Goal: Task Accomplishment & Management: Use online tool/utility

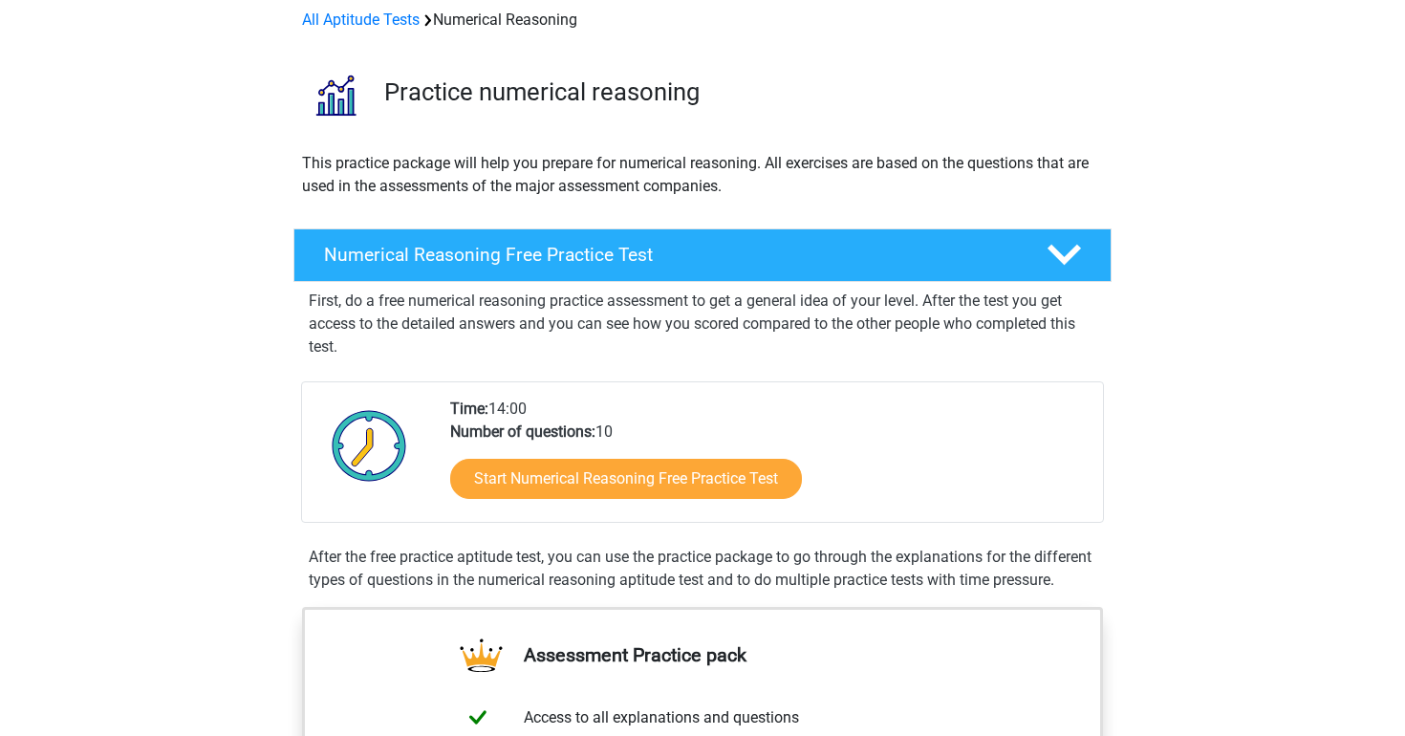
scroll to position [89, 0]
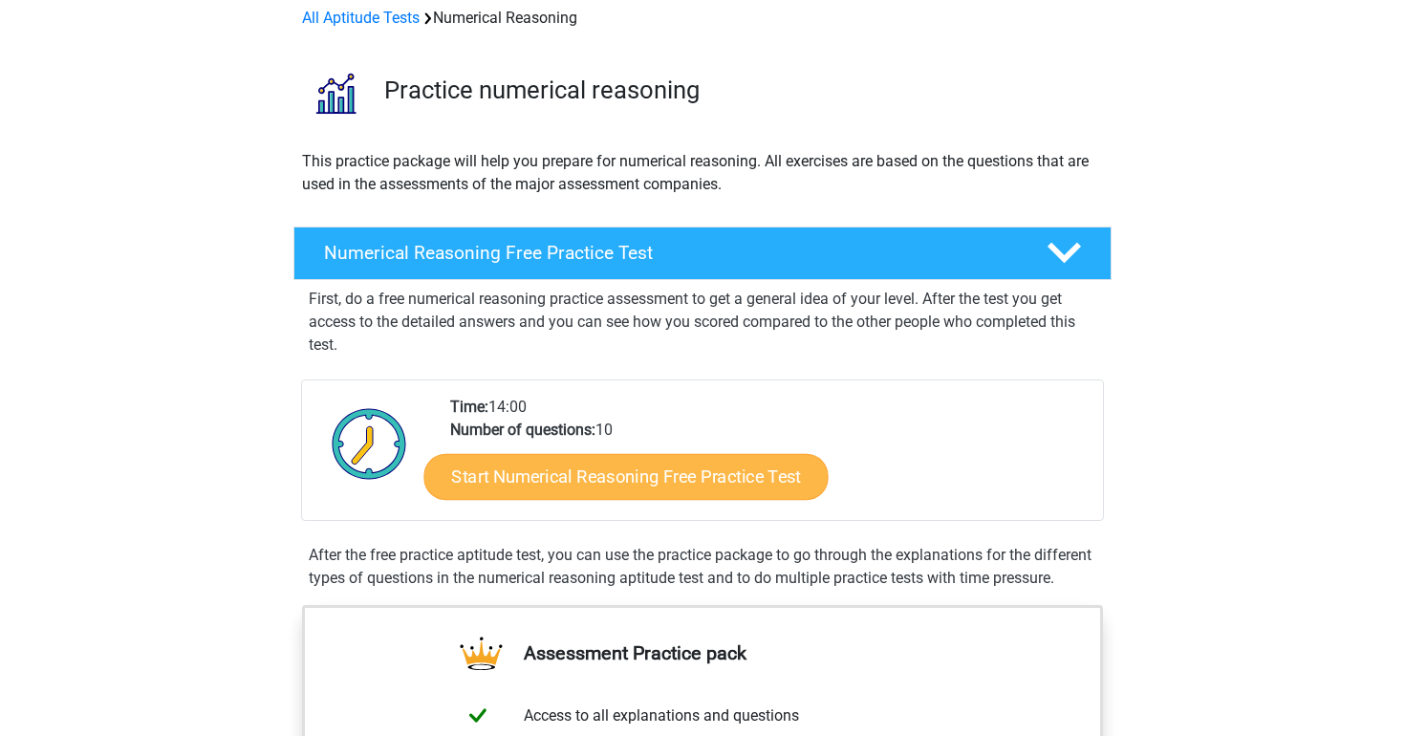
click at [558, 494] on link "Start Numerical Reasoning Free Practice Test" at bounding box center [626, 476] width 404 height 46
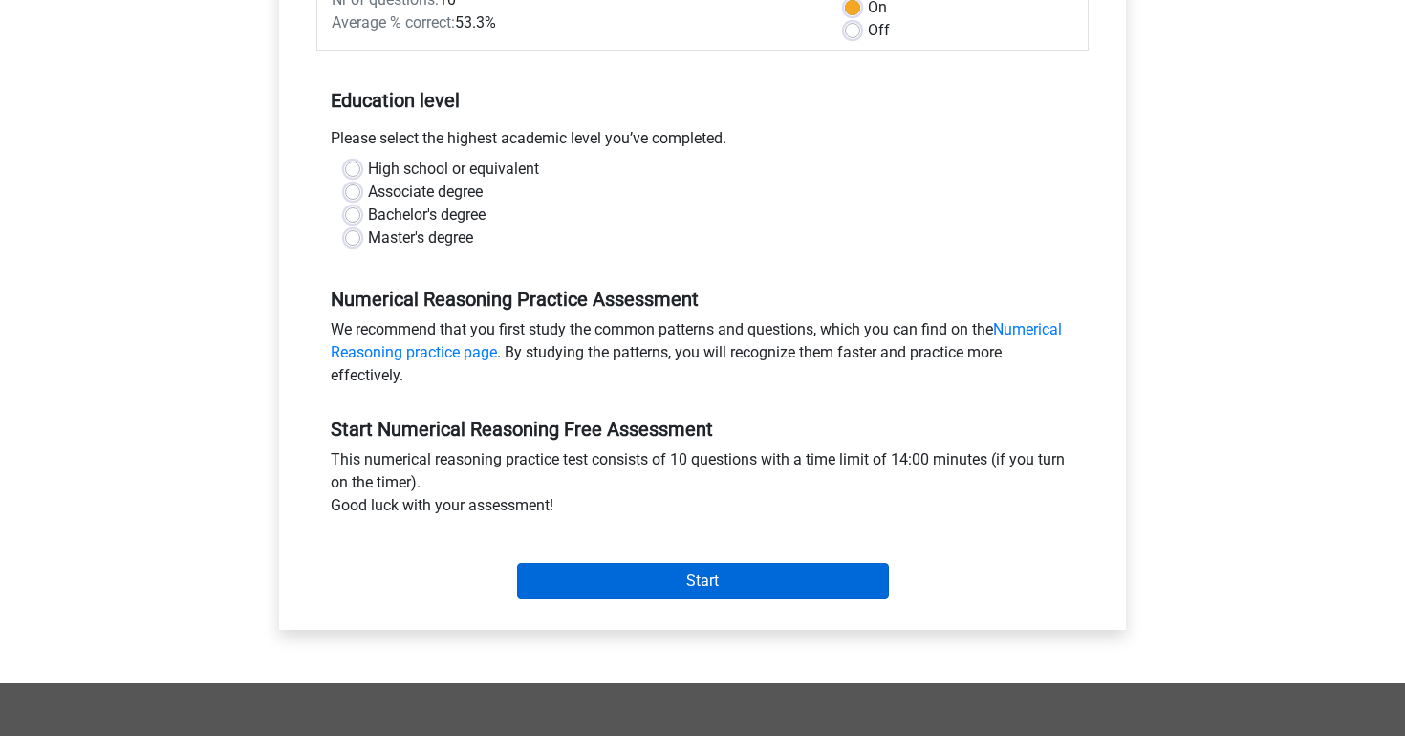
scroll to position [323, 0]
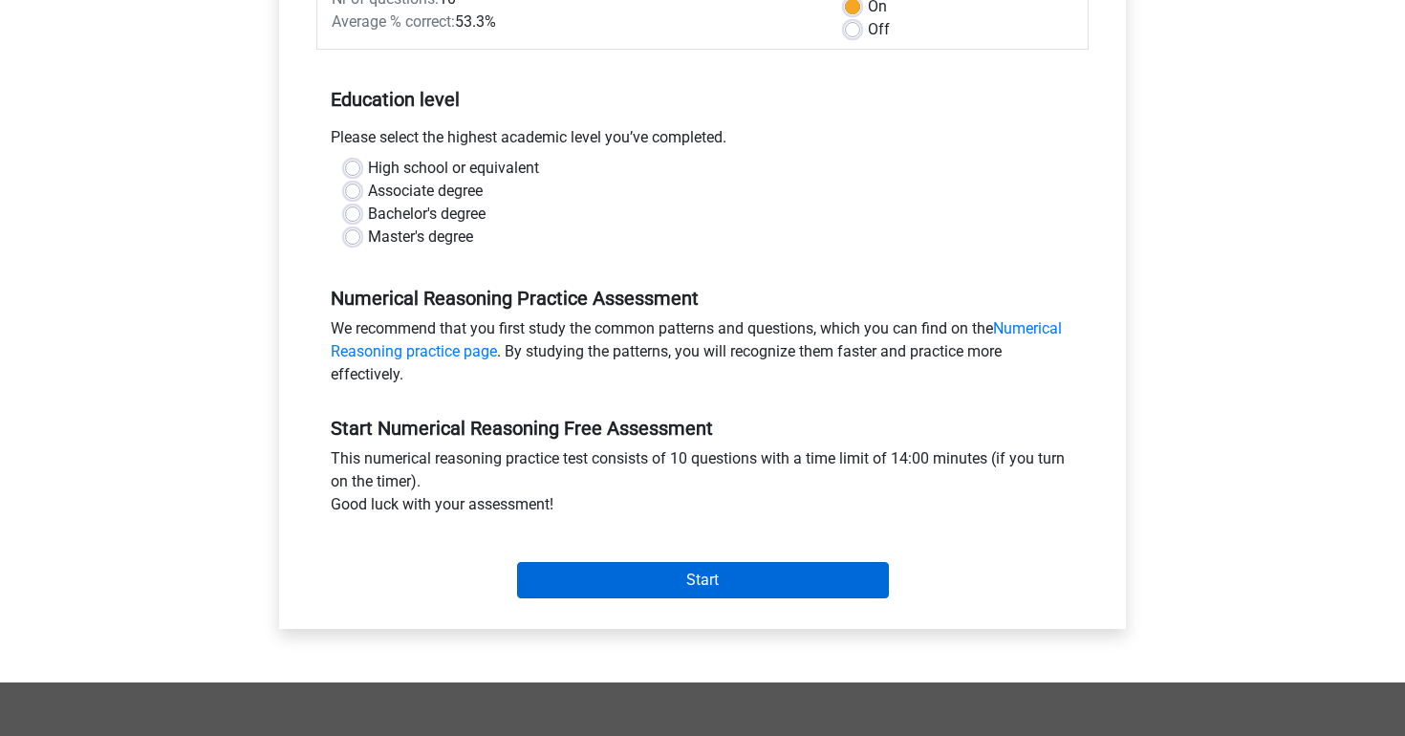
click at [694, 595] on input "Start" at bounding box center [703, 580] width 372 height 36
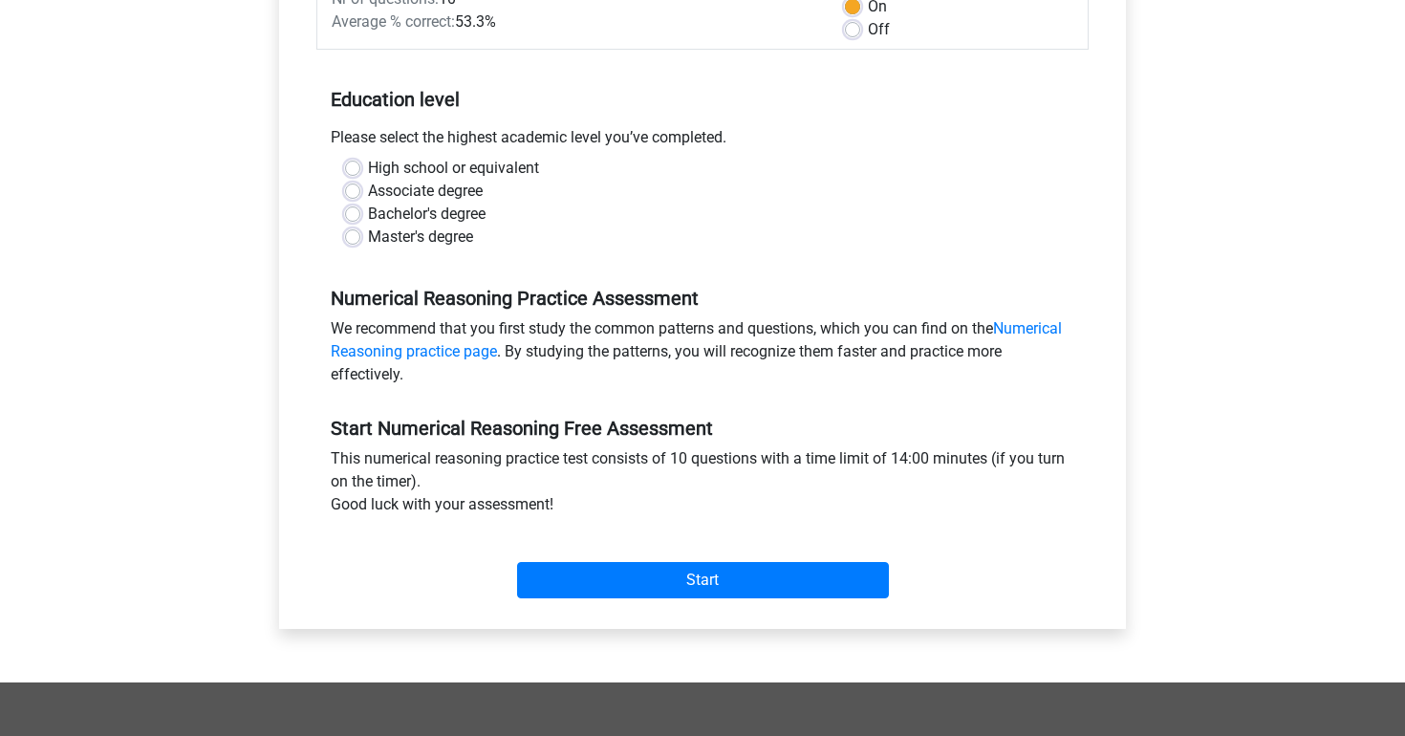
click at [464, 233] on label "Master's degree" at bounding box center [420, 237] width 105 height 23
click at [360, 233] on input "Master's degree" at bounding box center [352, 235] width 15 height 19
radio input "true"
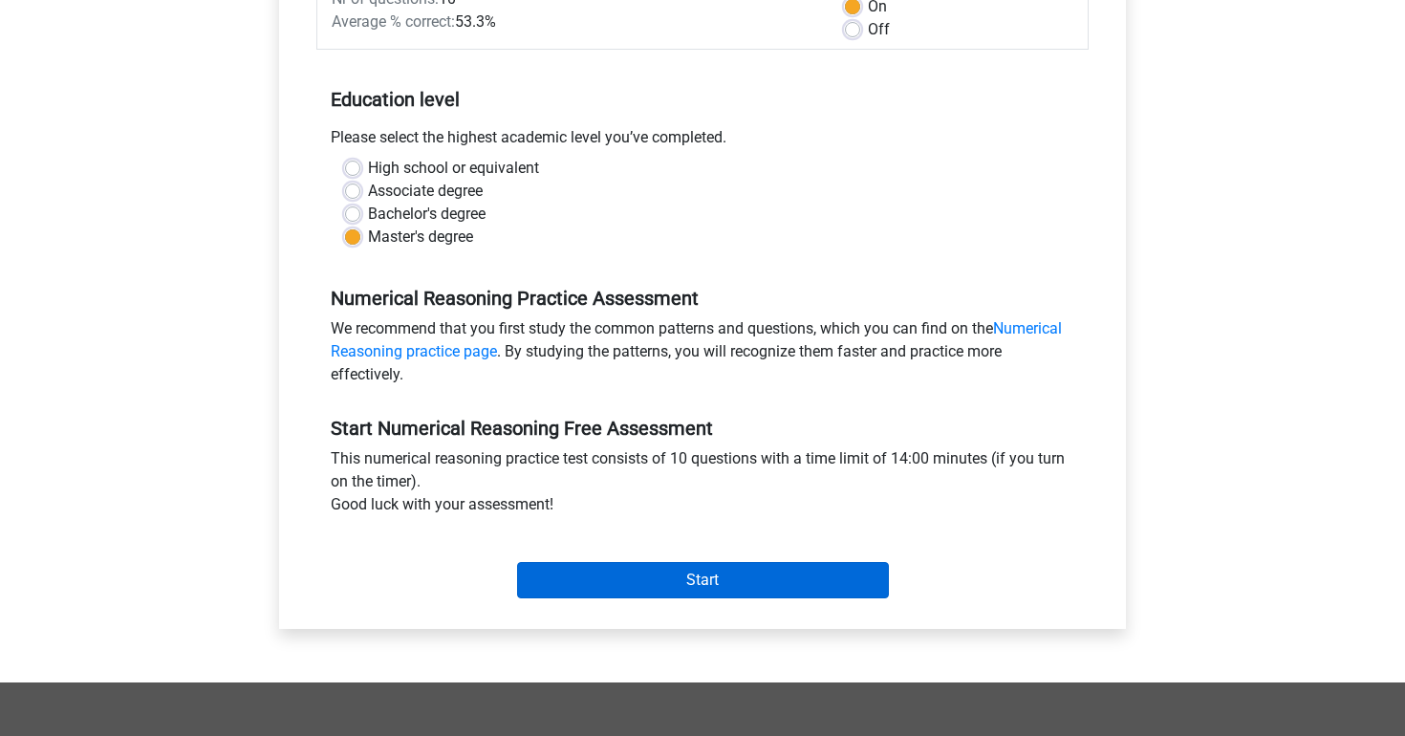
click at [722, 576] on input "Start" at bounding box center [703, 580] width 372 height 36
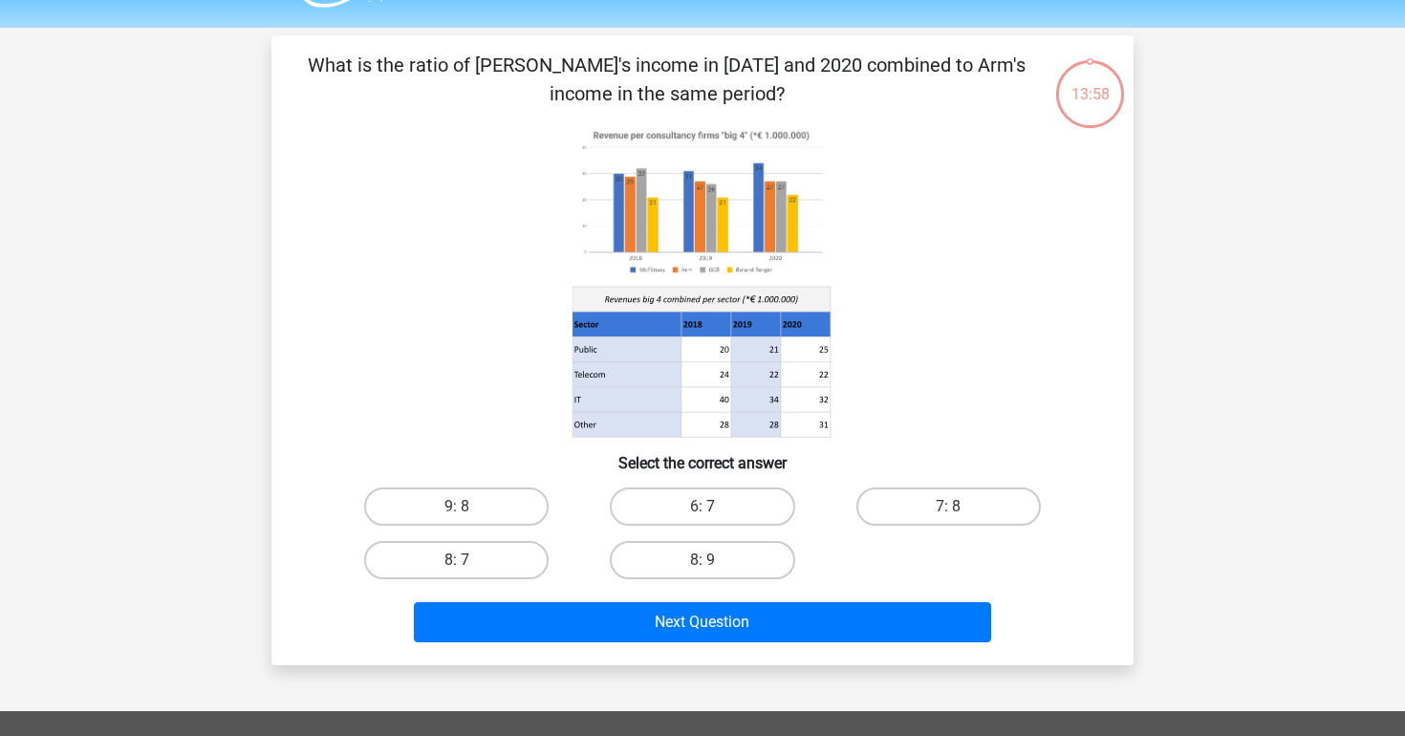
scroll to position [61, 0]
